Goal: Browse casually

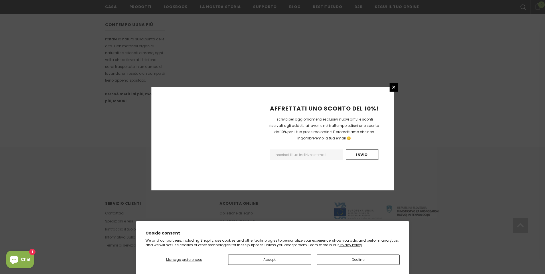
scroll to position [313, 0]
